Goal: Information Seeking & Learning: Learn about a topic

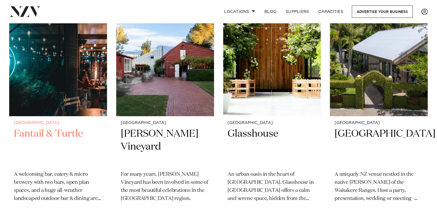
scroll to position [201, 0]
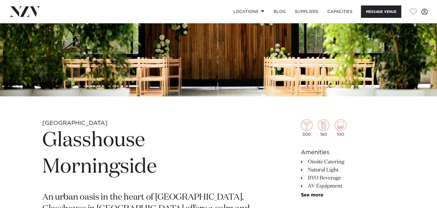
scroll to position [173, 0]
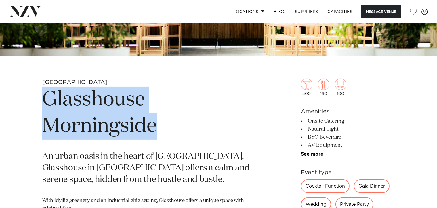
drag, startPoint x: 160, startPoint y: 126, endPoint x: 36, endPoint y: 94, distance: 128.6
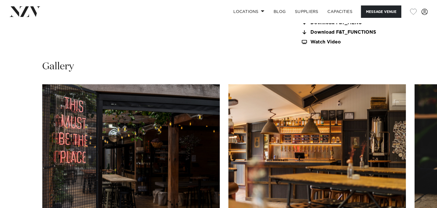
scroll to position [777, 0]
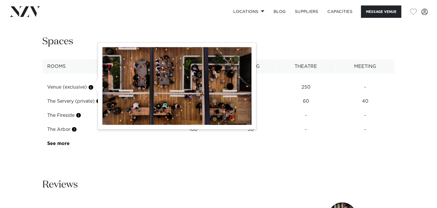
click at [91, 85] on button "button" at bounding box center [91, 88] width 6 height 6
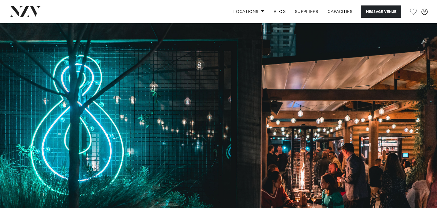
scroll to position [201, 0]
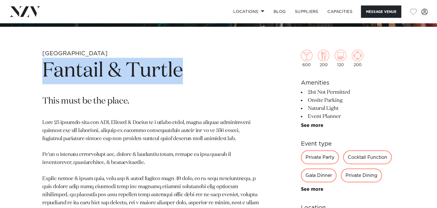
drag, startPoint x: 190, startPoint y: 72, endPoint x: 63, endPoint y: 62, distance: 127.3
click at [48, 61] on h1 "Fantail & Turtle" at bounding box center [151, 71] width 218 height 26
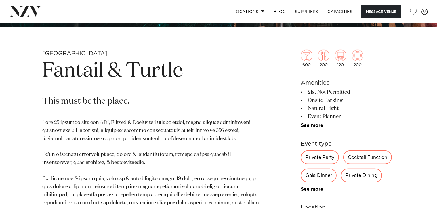
drag, startPoint x: 64, startPoint y: 63, endPoint x: 31, endPoint y: 71, distance: 34.3
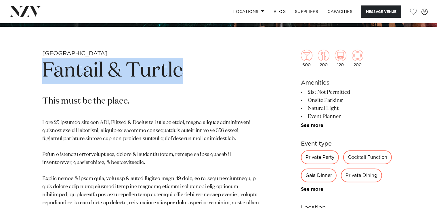
drag, startPoint x: 43, startPoint y: 70, endPoint x: 182, endPoint y: 71, distance: 139.0
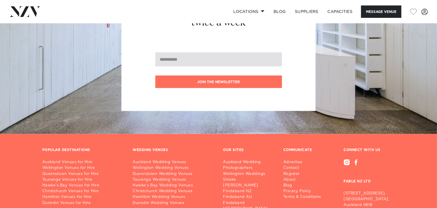
scroll to position [777, 0]
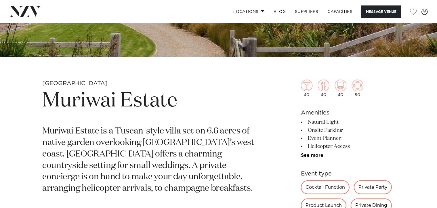
scroll to position [173, 0]
